Goal: Task Accomplishment & Management: Manage account settings

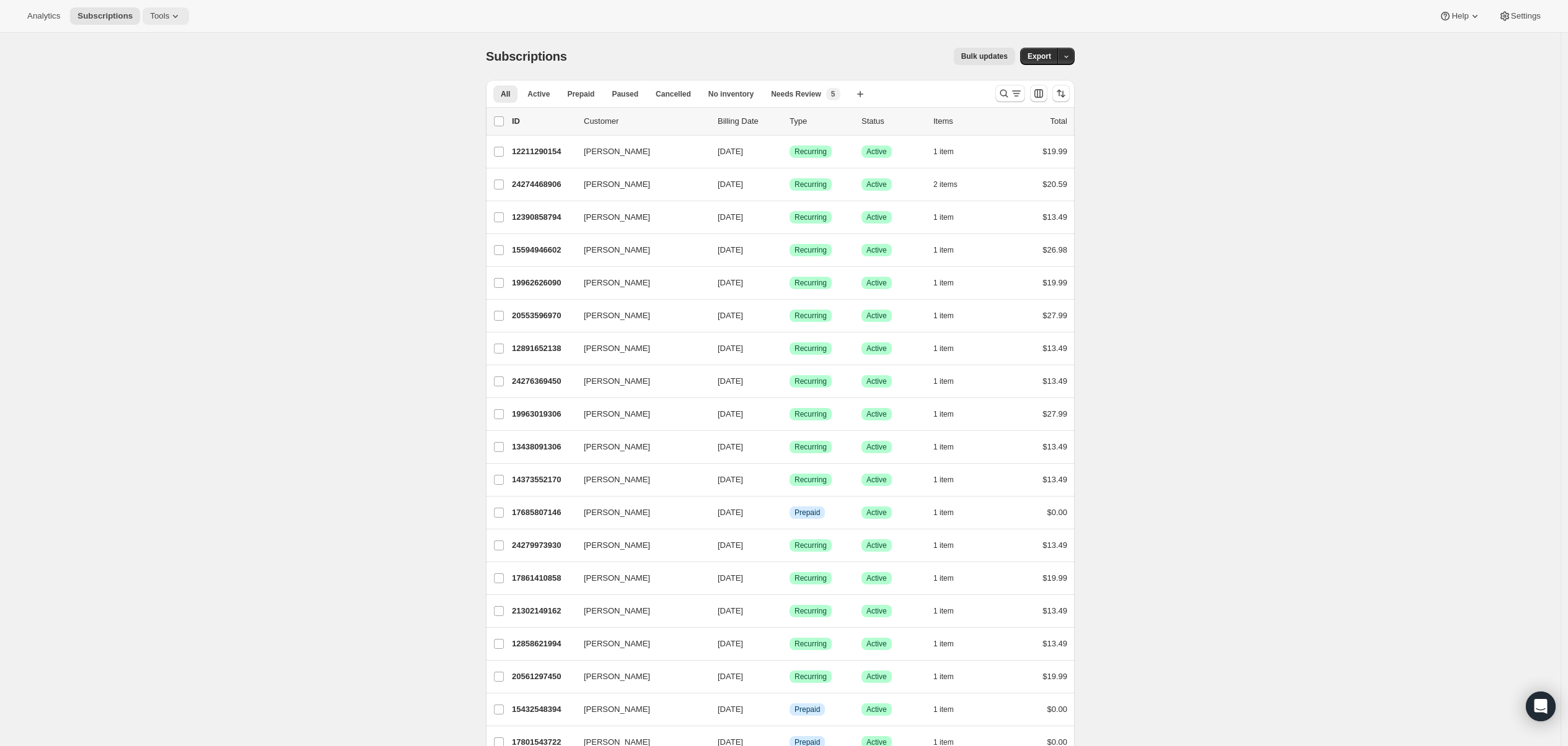
click at [169, 12] on span "Tools" at bounding box center [159, 16] width 19 height 10
click at [156, 47] on span "Subscription Plans" at bounding box center [152, 41] width 67 height 9
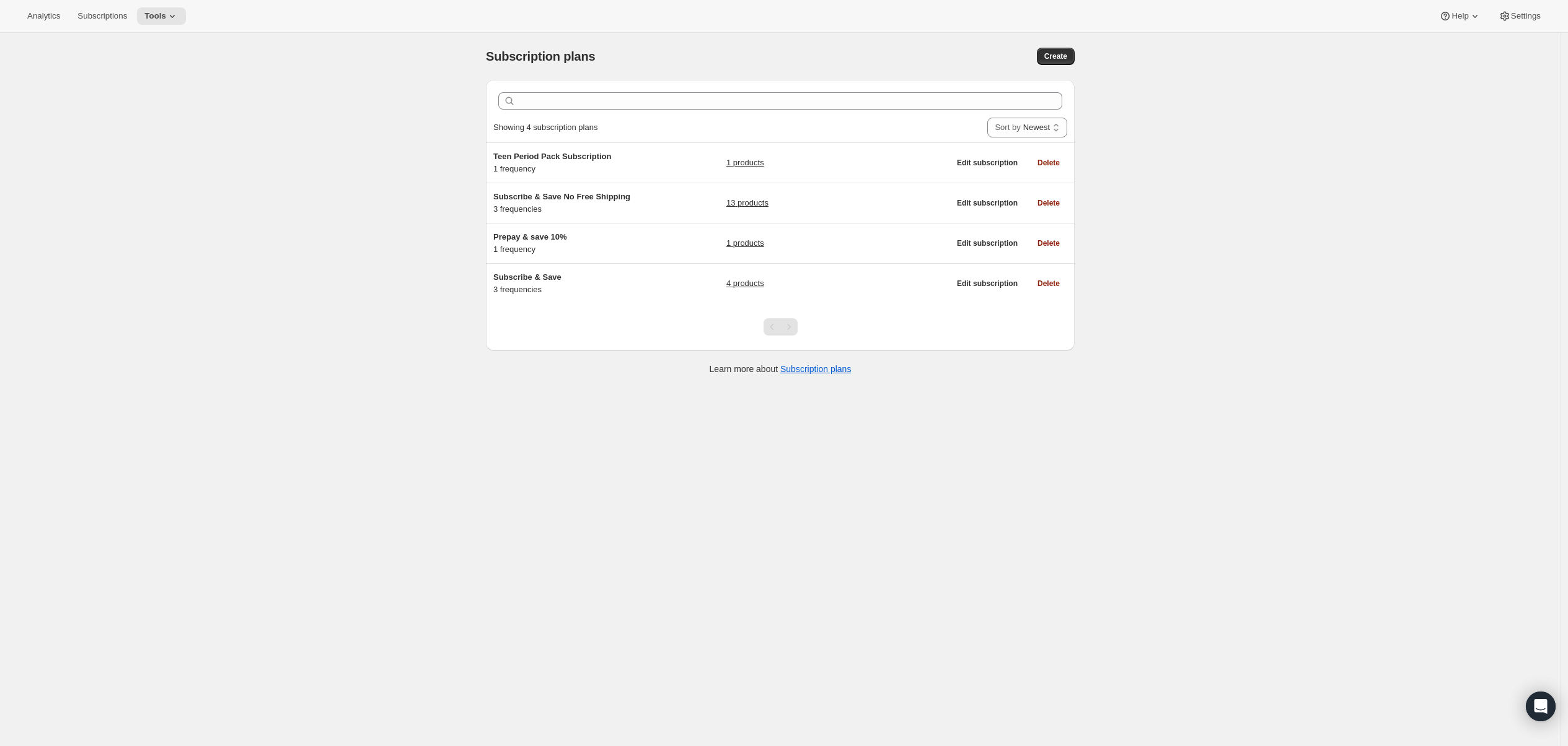
click at [653, 322] on div at bounding box center [780, 327] width 588 height 47
click at [173, 19] on icon at bounding box center [172, 16] width 12 height 12
click at [159, 78] on span "Bundles" at bounding box center [173, 84] width 110 height 12
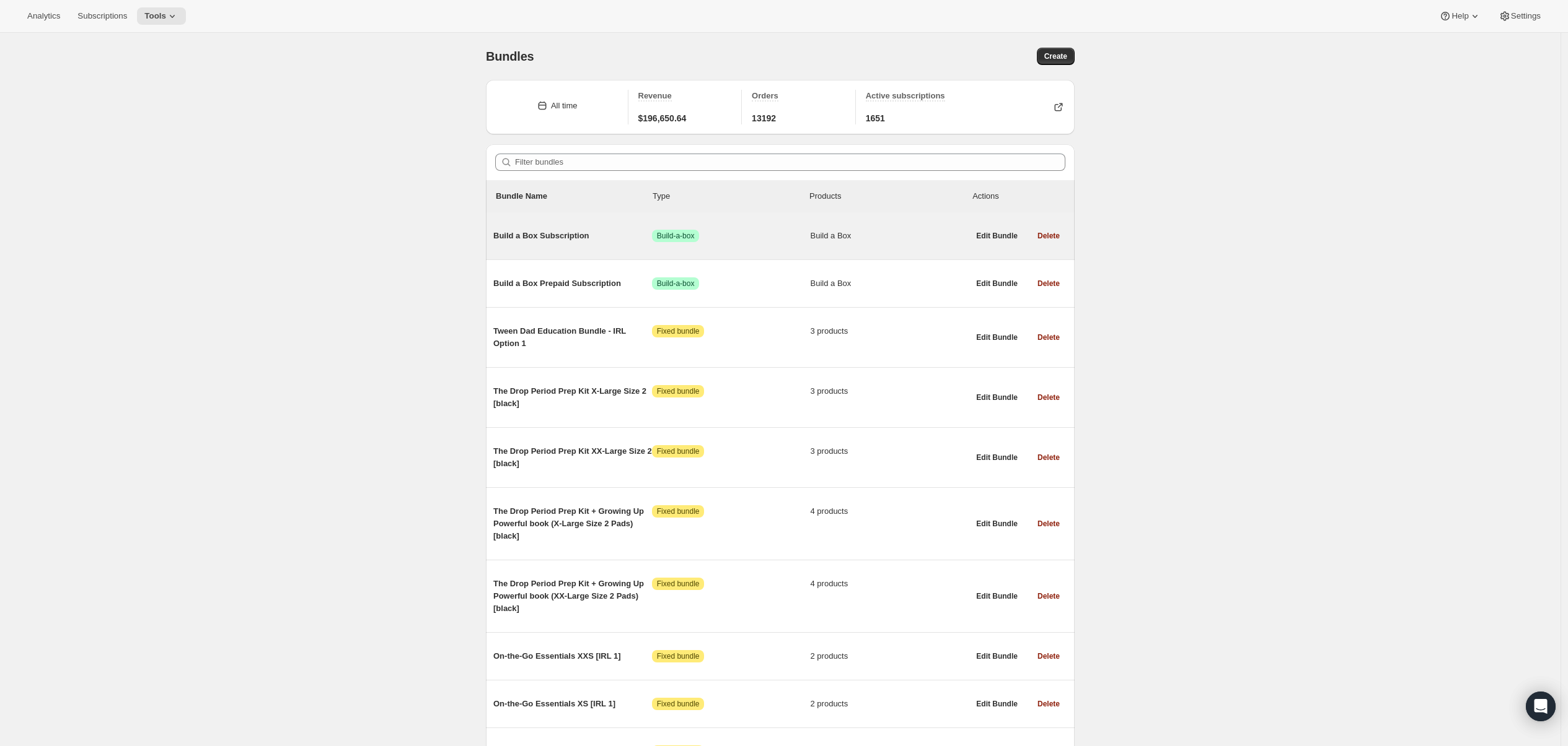
click at [586, 239] on span "Build a Box Subscription" at bounding box center [572, 236] width 159 height 12
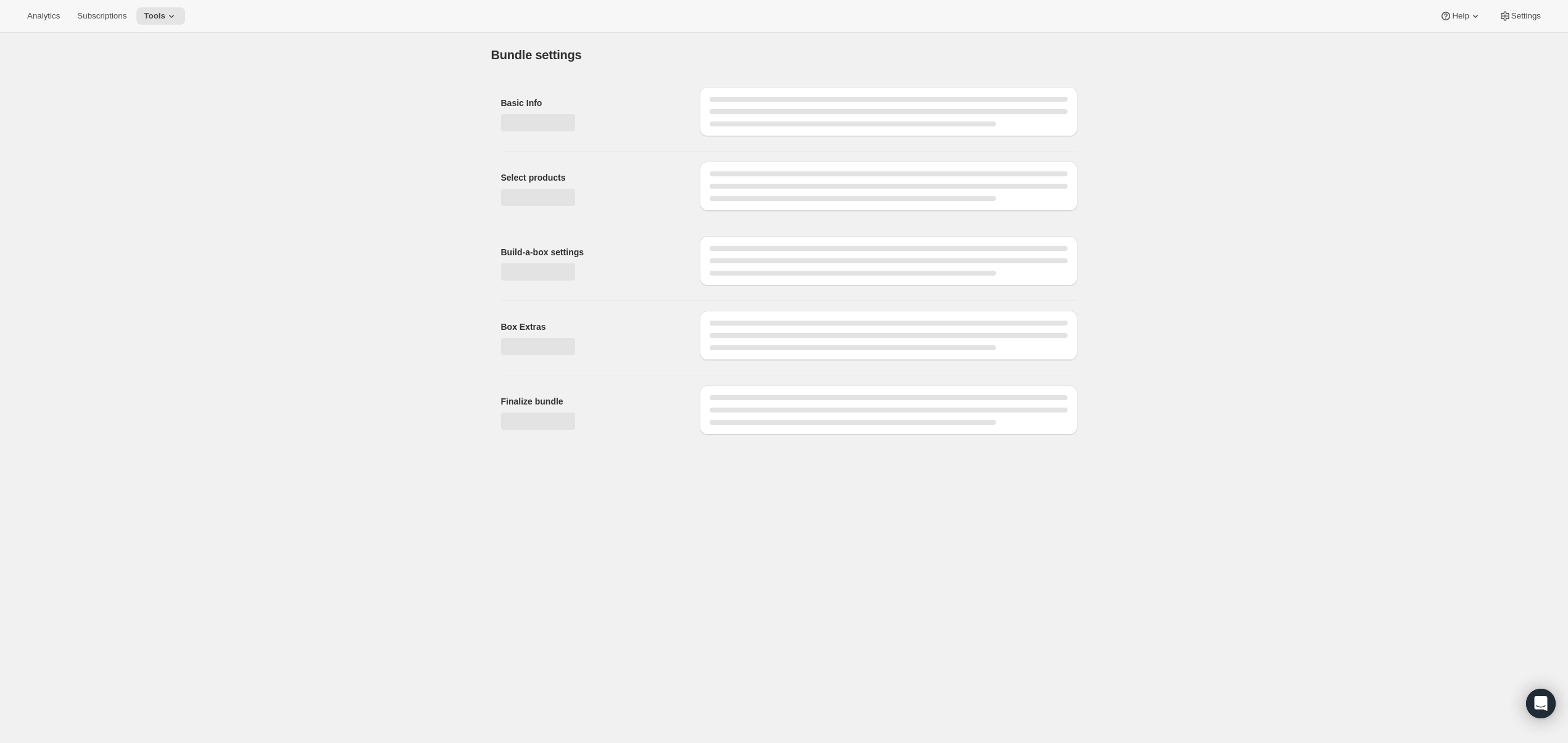
type input "Build a Box Subscription"
radio input "true"
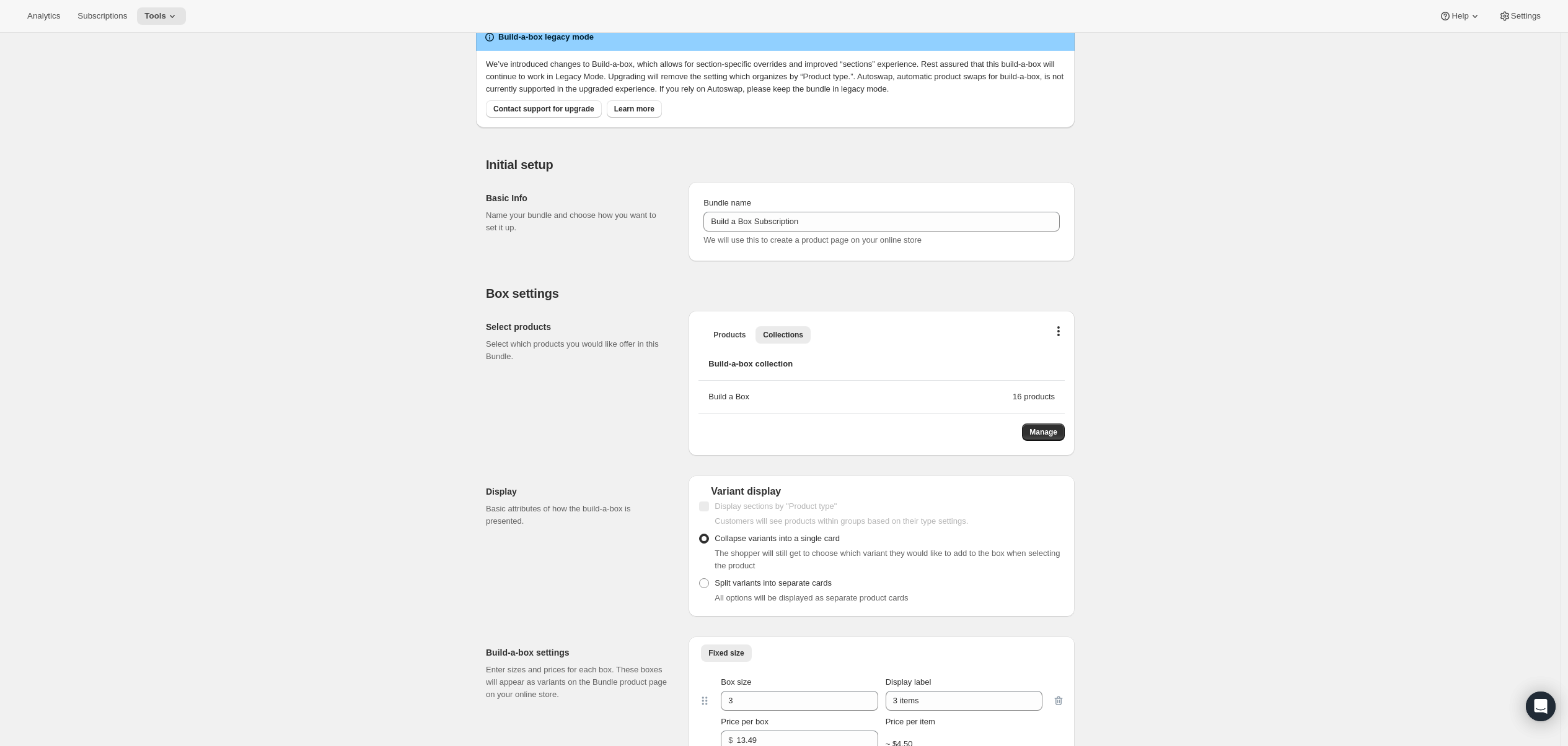
scroll to position [122, 0]
click at [1053, 435] on button "Manage" at bounding box center [1043, 430] width 43 height 17
click at [1157, 352] on div "Edit Bundle. This page is ready Edit Bundle Warning Legacy mode Analytics Open …" at bounding box center [780, 626] width 1561 height 1432
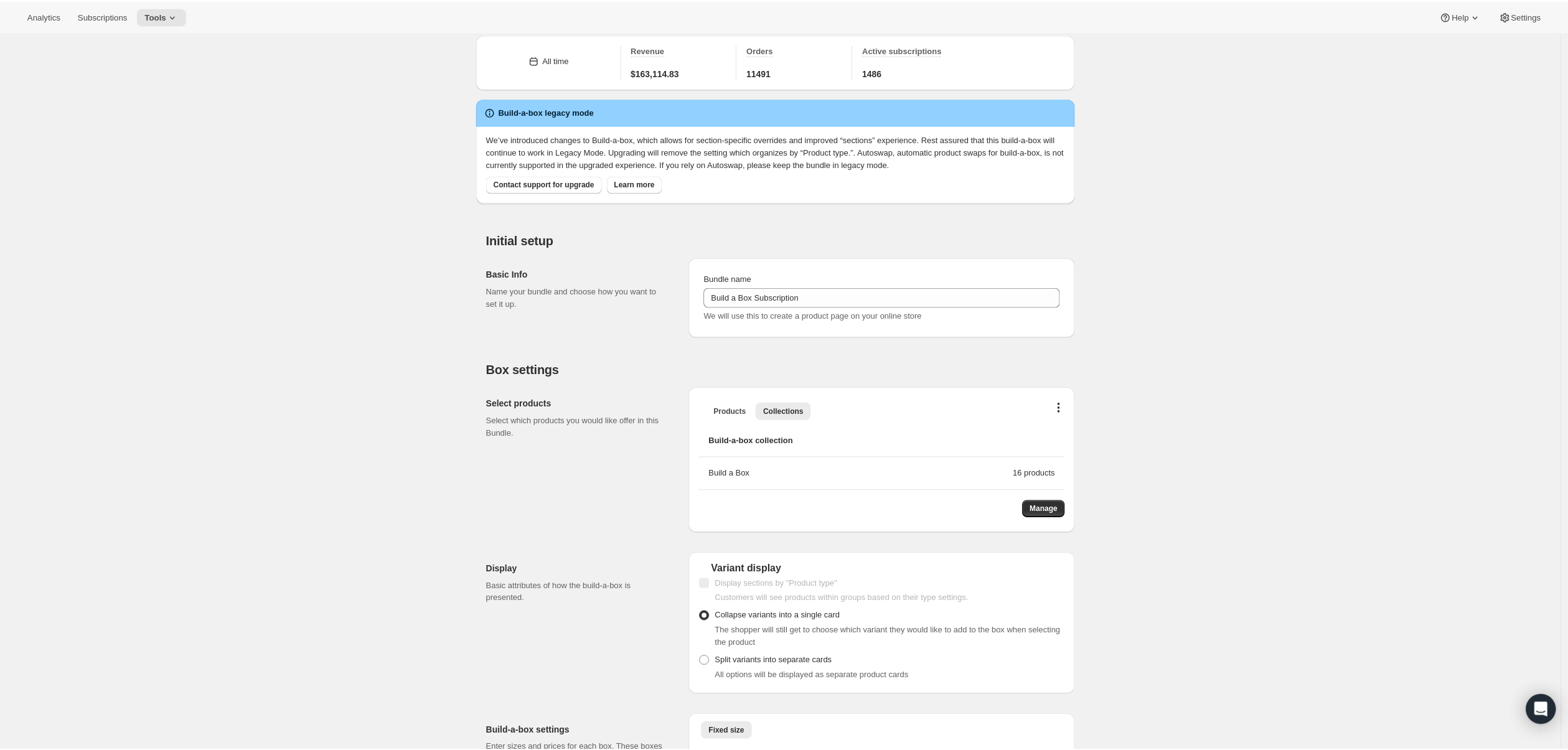
scroll to position [0, 0]
